Goal: Transaction & Acquisition: Subscribe to service/newsletter

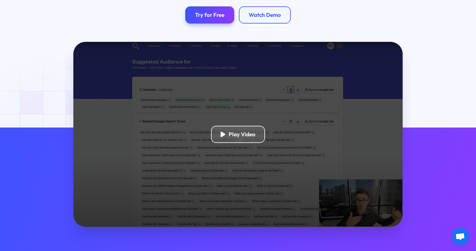
scroll to position [122, 0]
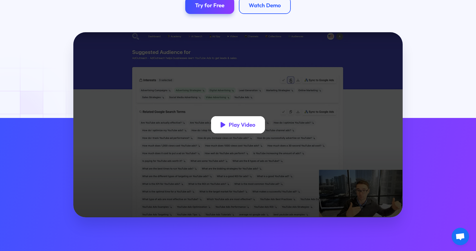
click at [221, 124] on icon "open lightbox" at bounding box center [223, 125] width 5 height 6
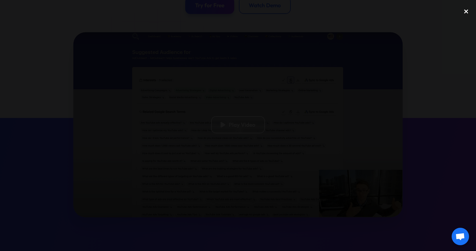
click at [466, 10] on div "close lightbox" at bounding box center [467, 11] width 20 height 13
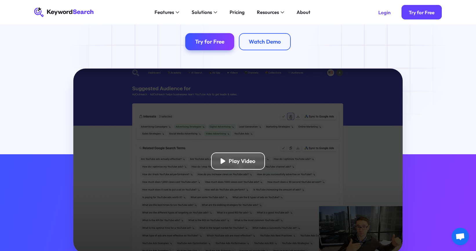
scroll to position [0, 0]
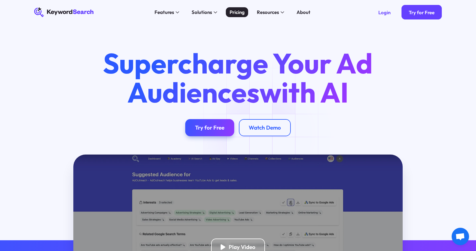
click at [235, 12] on div "Pricing" at bounding box center [237, 11] width 15 height 7
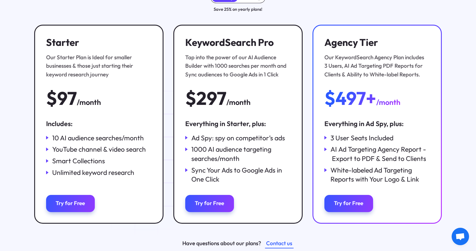
scroll to position [94, 0]
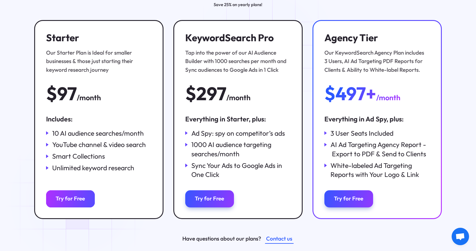
click at [79, 200] on div "Try for Free" at bounding box center [70, 198] width 29 height 7
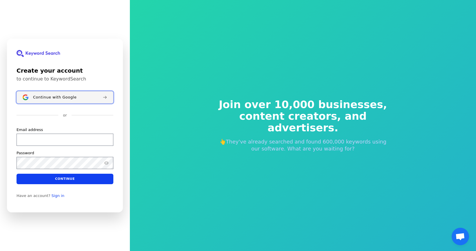
click at [74, 97] on div "Continue with Google" at bounding box center [65, 97] width 65 height 5
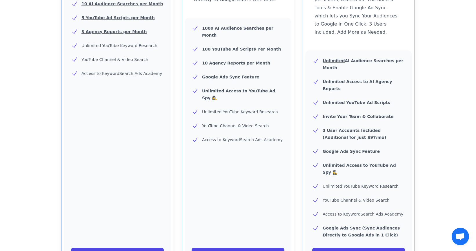
scroll to position [228, 0]
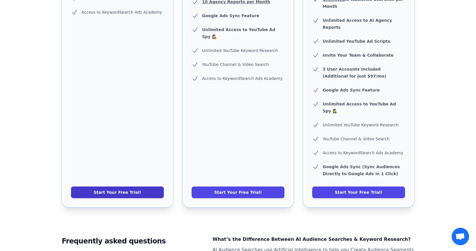
click at [115, 186] on link "Start Your Free Trial!" at bounding box center [117, 192] width 93 height 12
